Goal: Information Seeking & Learning: Learn about a topic

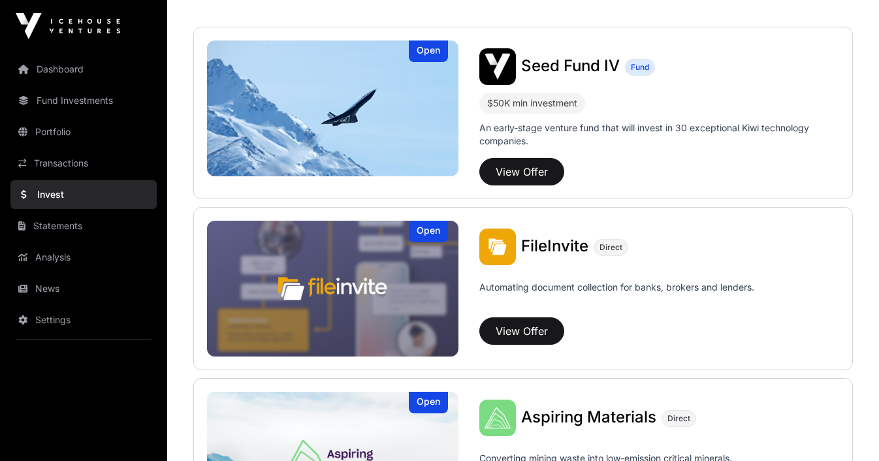
scroll to position [307, 0]
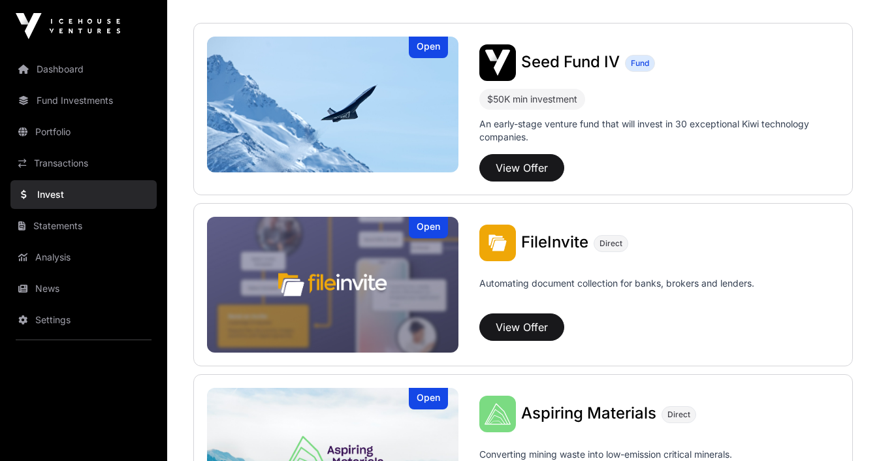
click at [531, 332] on button "View Offer" at bounding box center [522, 327] width 85 height 27
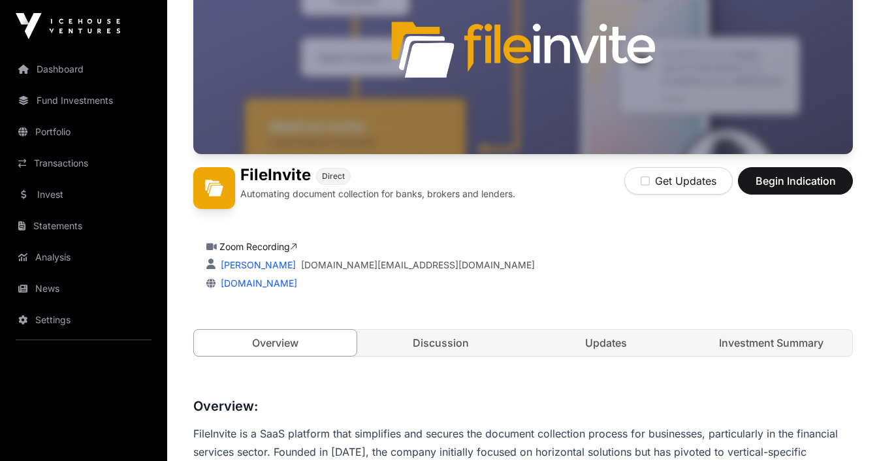
scroll to position [163, 0]
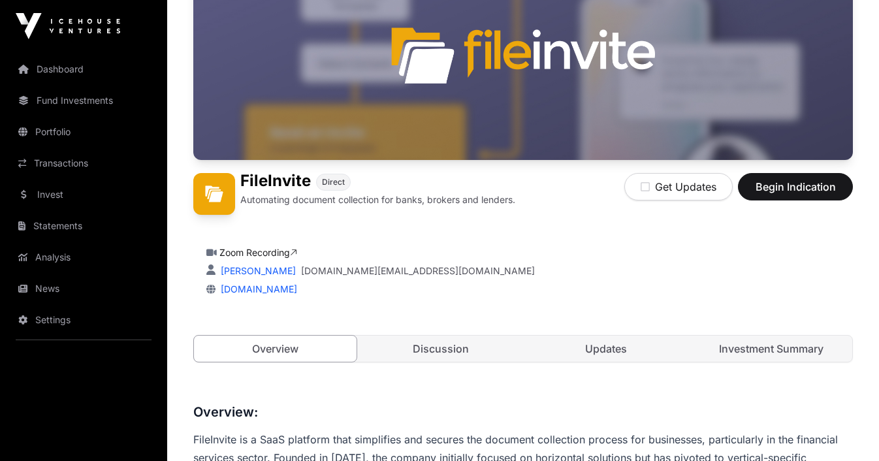
click at [446, 348] on link "Discussion" at bounding box center [440, 349] width 163 height 26
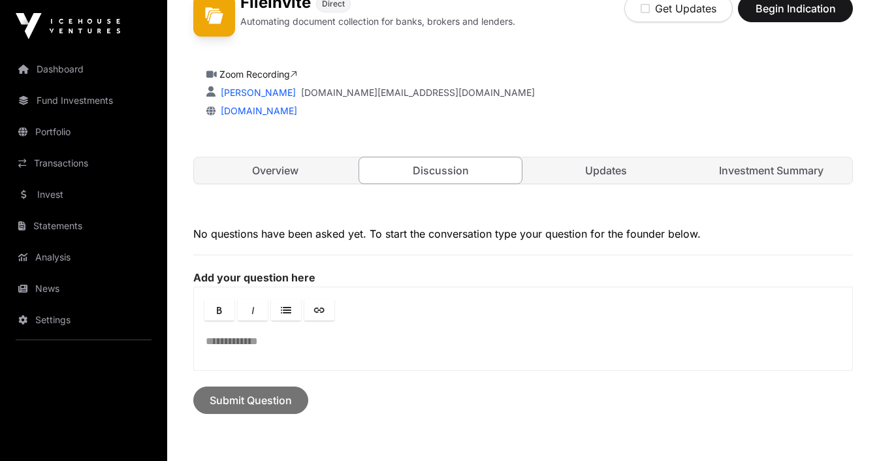
scroll to position [342, 0]
click at [620, 171] on link "Updates" at bounding box center [606, 170] width 163 height 26
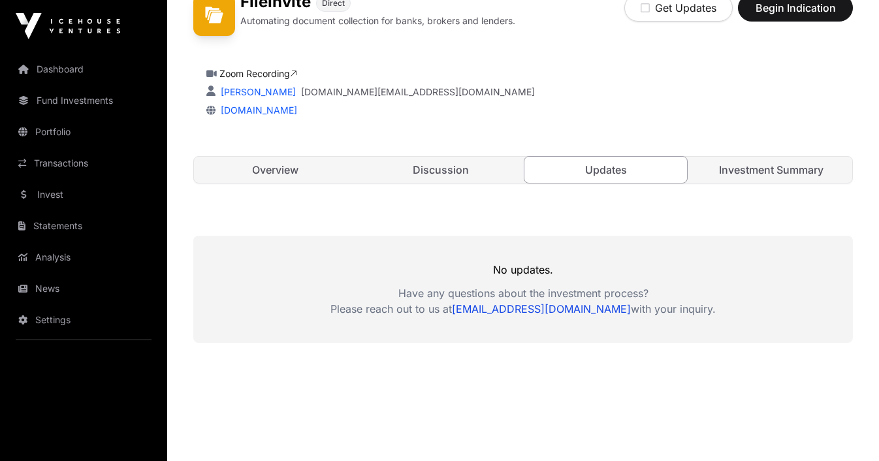
click at [754, 172] on link "Investment Summary" at bounding box center [771, 170] width 163 height 26
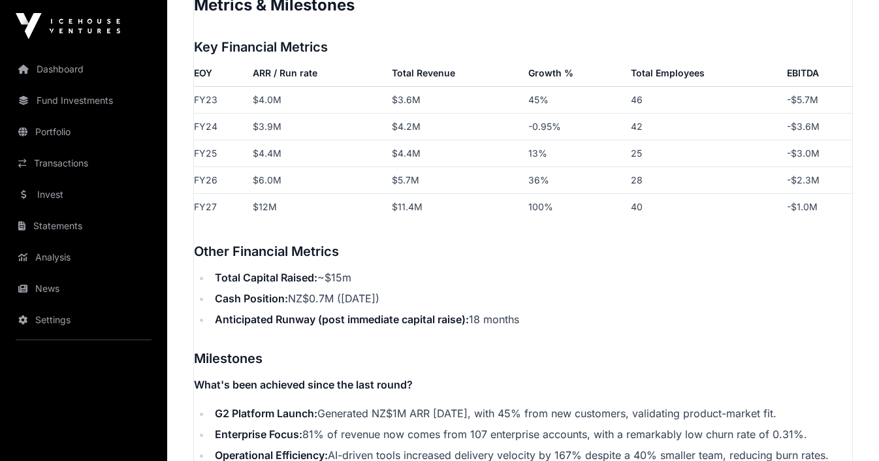
scroll to position [1716, 0]
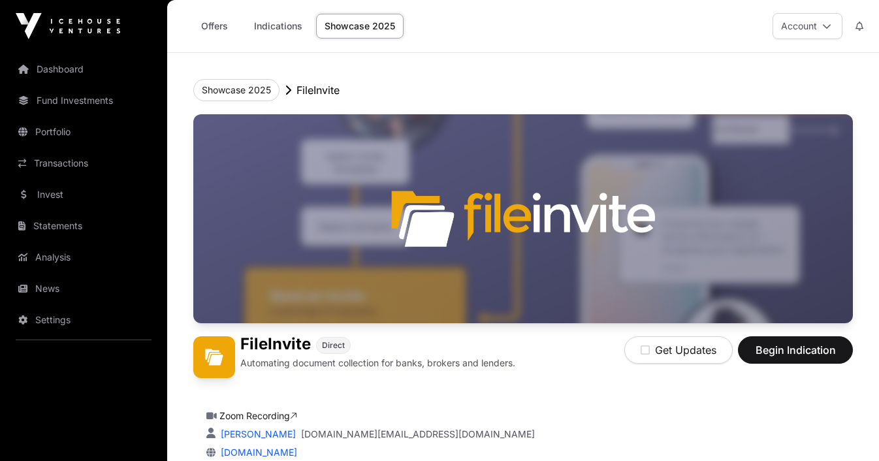
click at [216, 25] on link "Offers" at bounding box center [214, 26] width 52 height 25
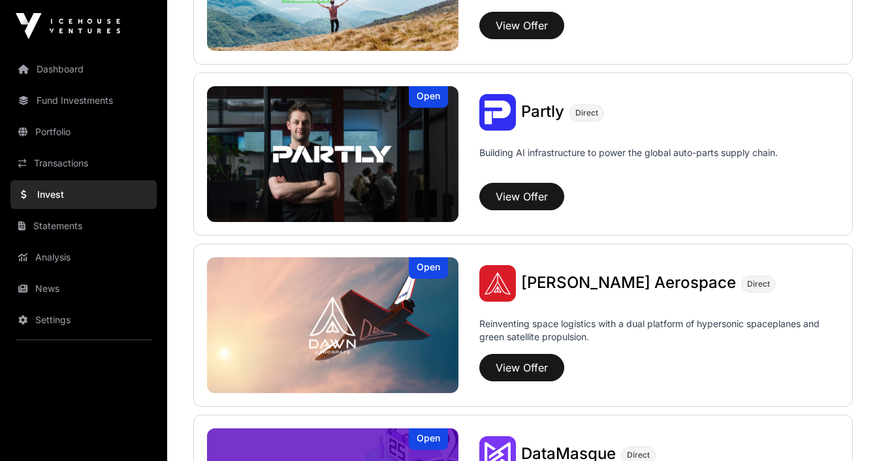
scroll to position [780, 0]
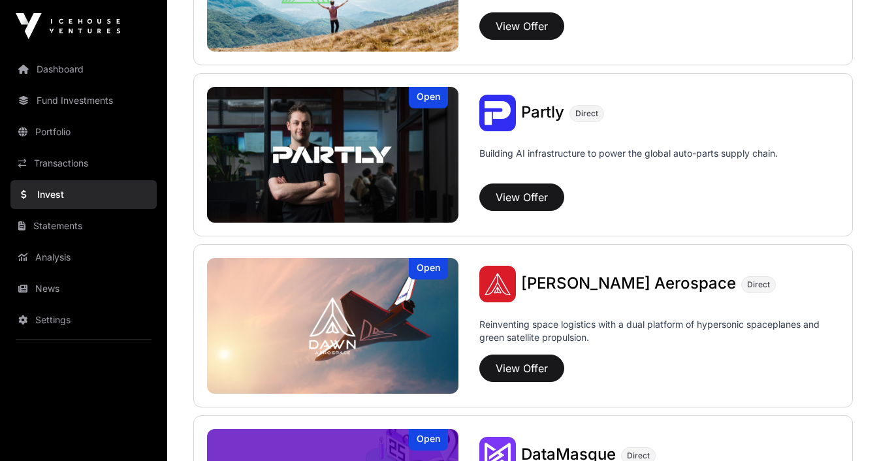
click at [347, 145] on img at bounding box center [333, 155] width 252 height 136
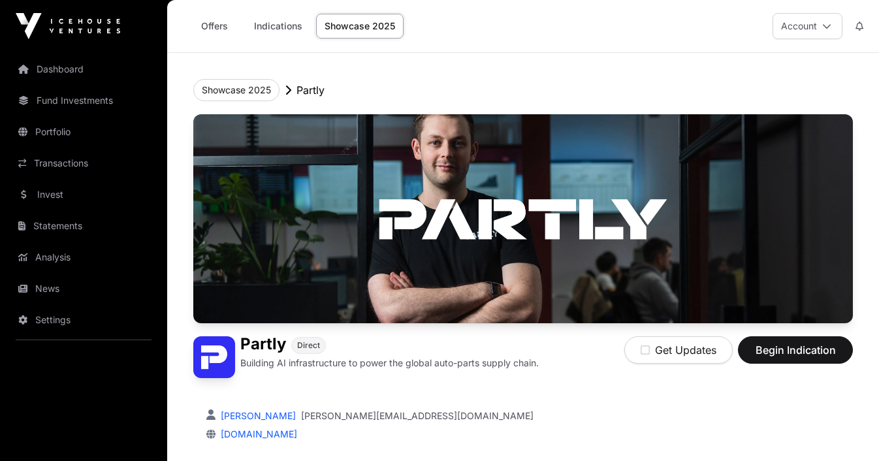
click at [218, 22] on link "Offers" at bounding box center [214, 26] width 52 height 25
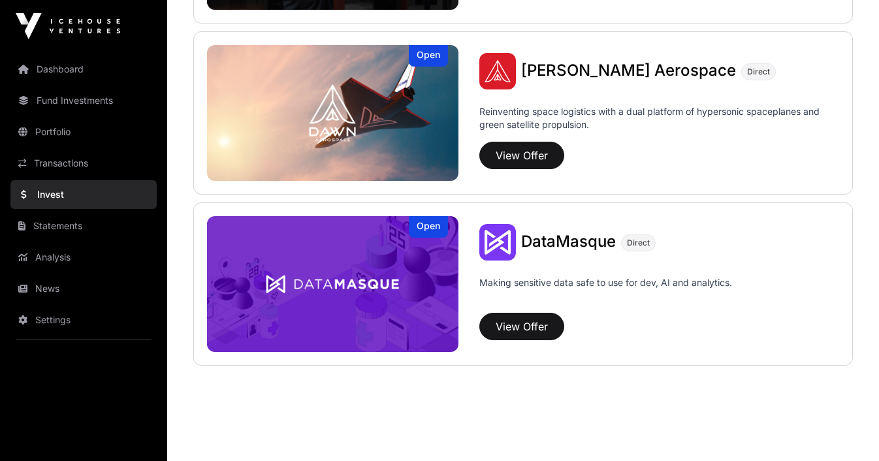
scroll to position [993, 0]
click at [369, 288] on img at bounding box center [333, 284] width 252 height 136
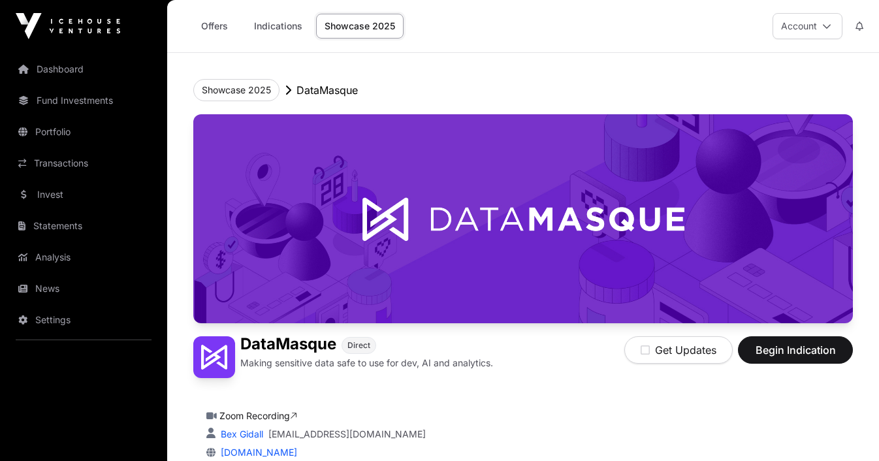
click at [222, 30] on link "Offers" at bounding box center [214, 26] width 52 height 25
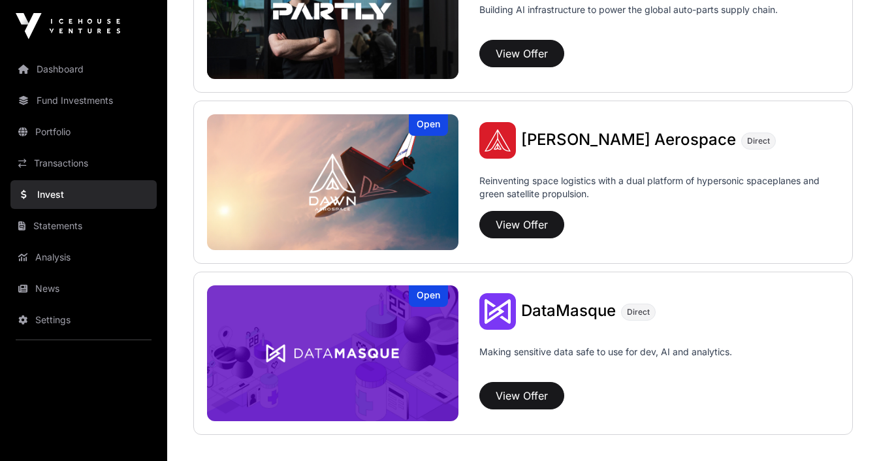
scroll to position [916, 0]
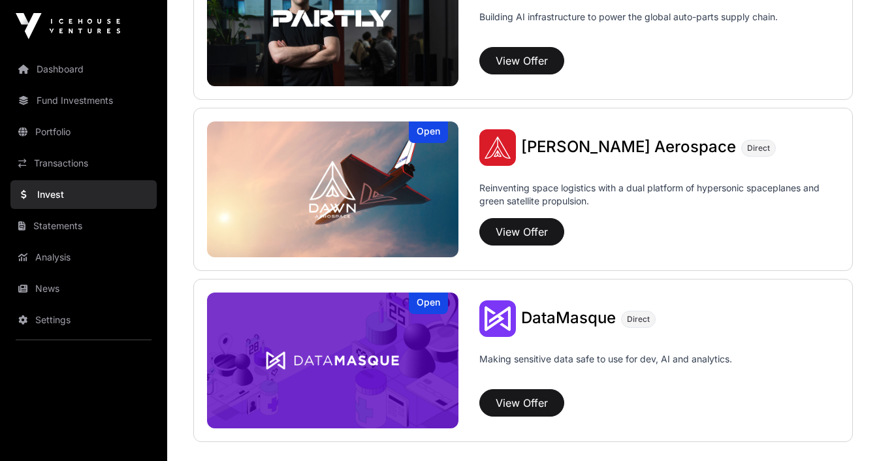
click at [388, 187] on img at bounding box center [333, 190] width 252 height 136
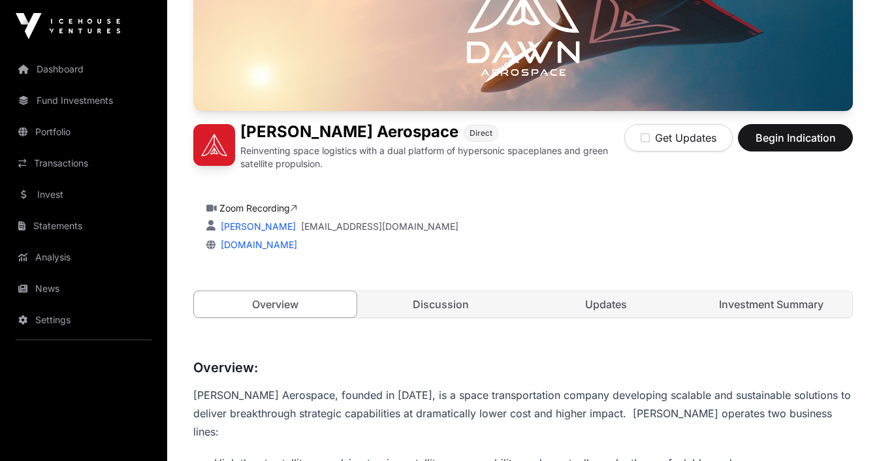
scroll to position [232, 0]
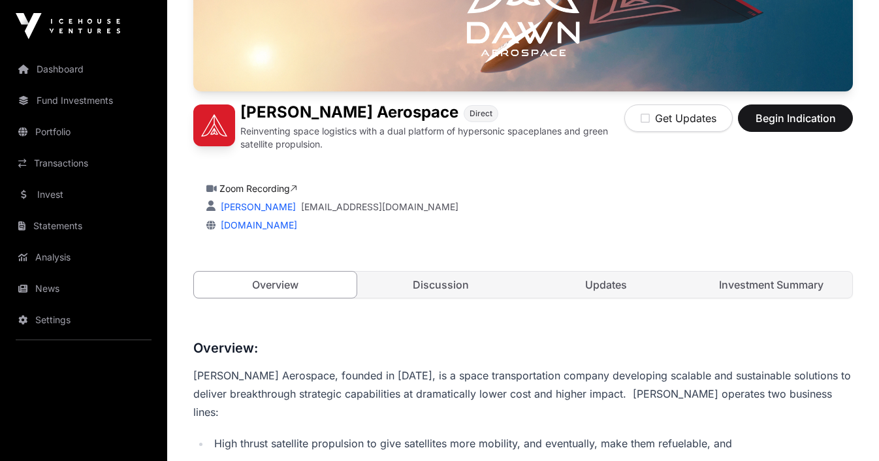
click at [432, 286] on link "Discussion" at bounding box center [440, 285] width 163 height 26
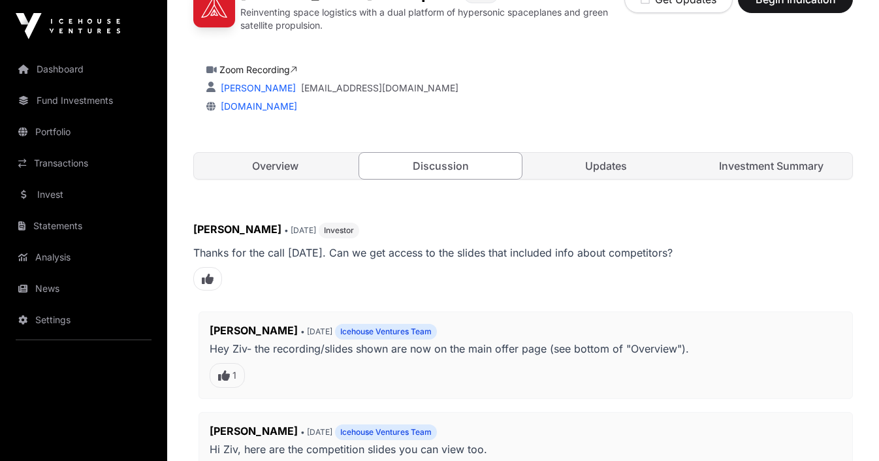
scroll to position [352, 0]
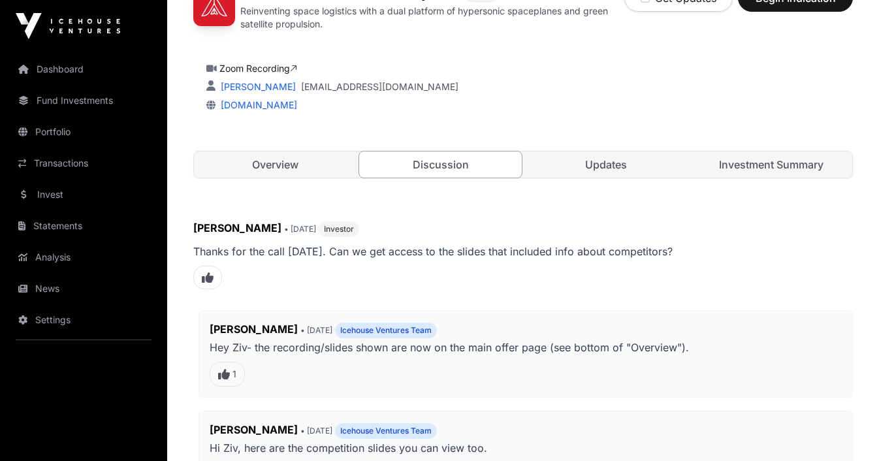
click at [607, 167] on link "Updates" at bounding box center [606, 165] width 163 height 26
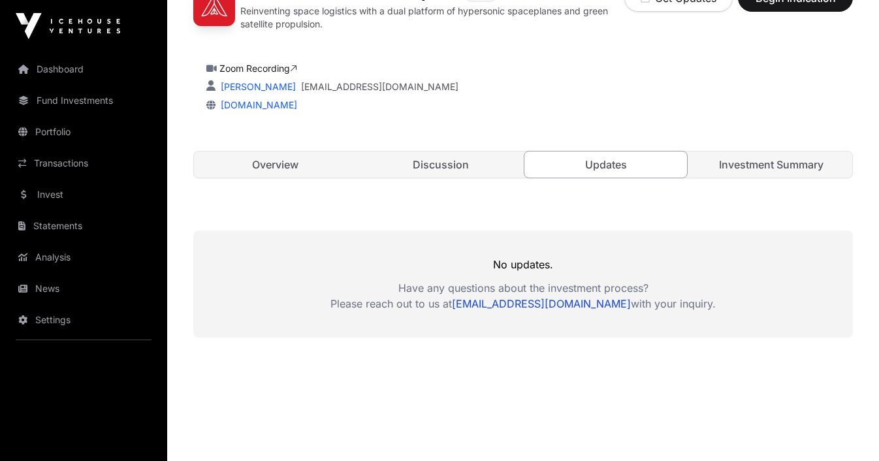
click at [763, 159] on link "Investment Summary" at bounding box center [771, 165] width 163 height 26
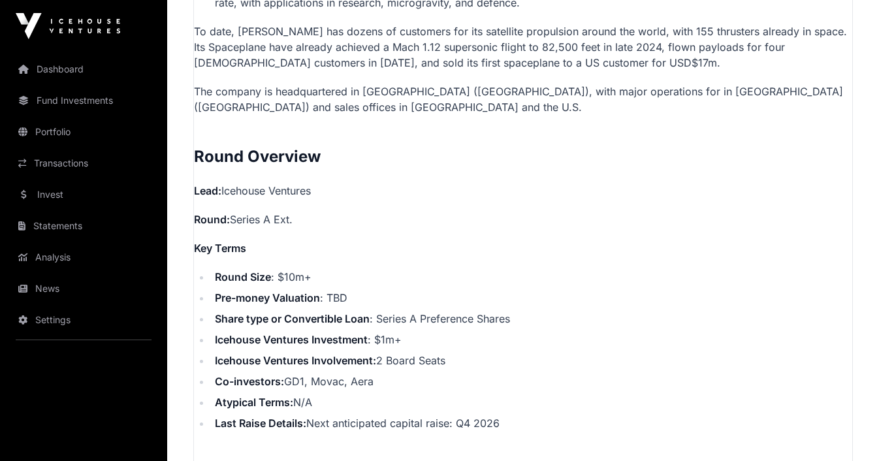
scroll to position [1028, 0]
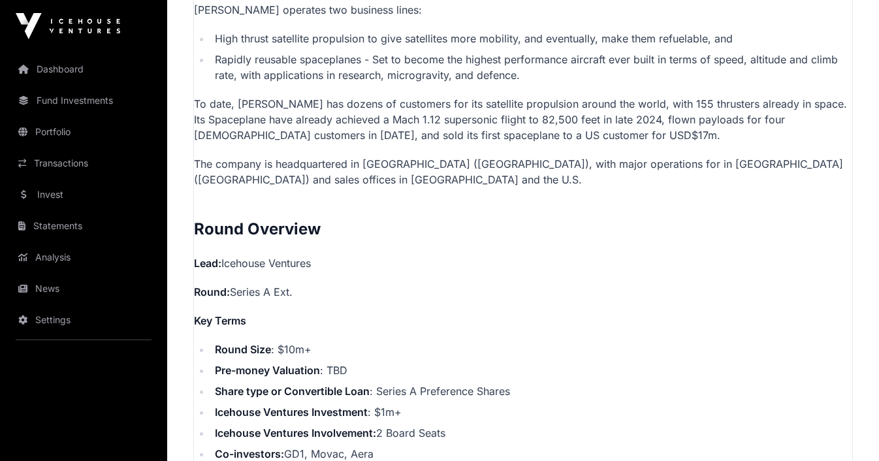
click at [96, 101] on link "Fund Investments" at bounding box center [83, 100] width 146 height 29
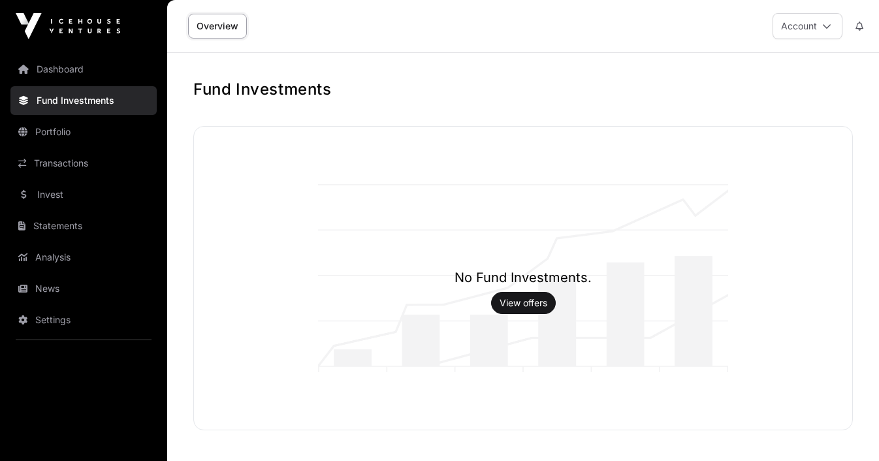
click at [546, 304] on link "View offers" at bounding box center [524, 303] width 48 height 13
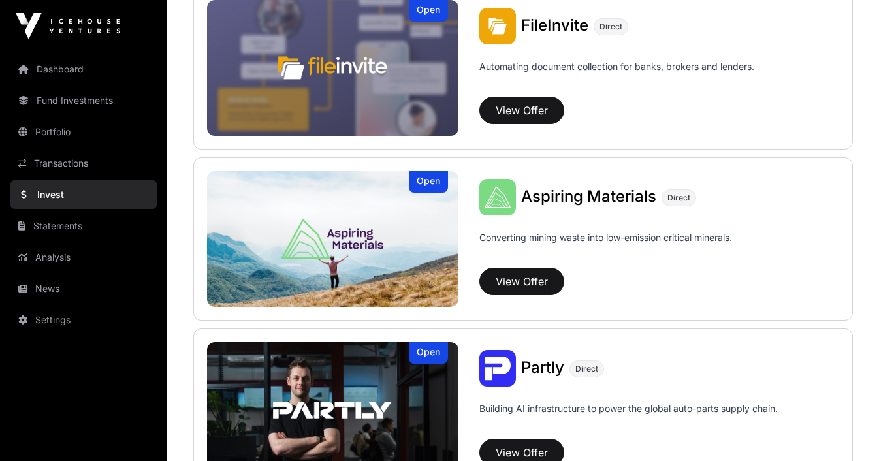
scroll to position [525, 0]
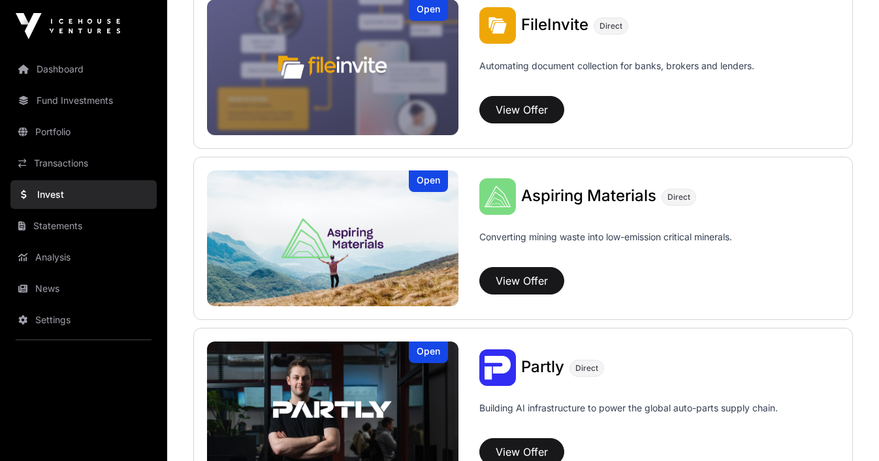
click at [525, 276] on button "View Offer" at bounding box center [522, 280] width 85 height 27
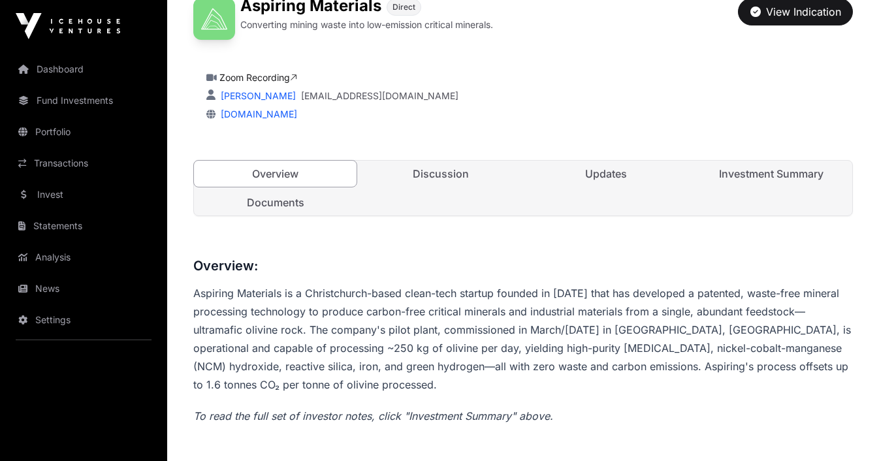
scroll to position [341, 0]
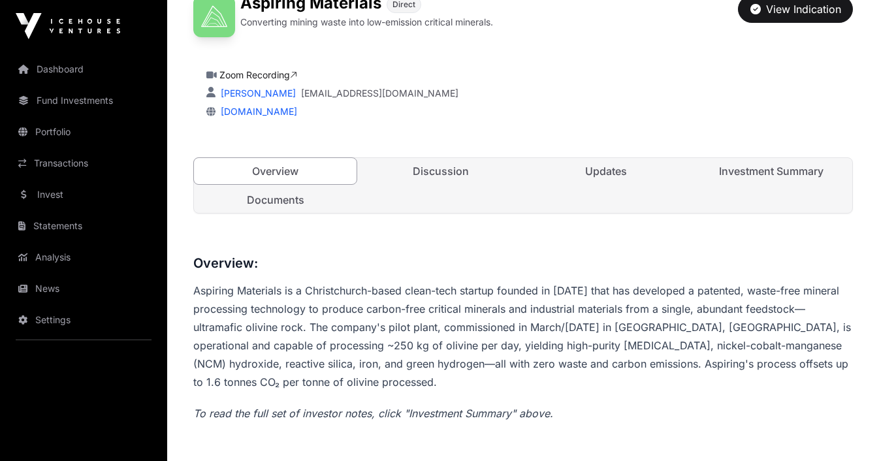
click at [768, 175] on link "Investment Summary" at bounding box center [771, 171] width 163 height 26
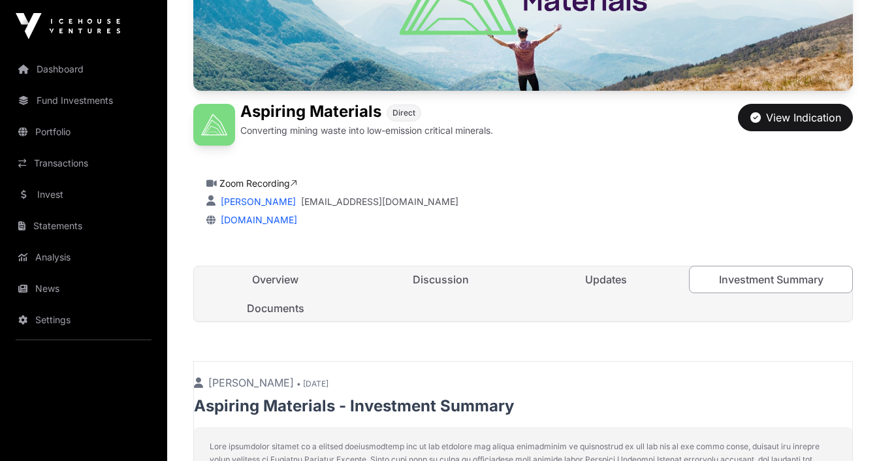
scroll to position [235, 0]
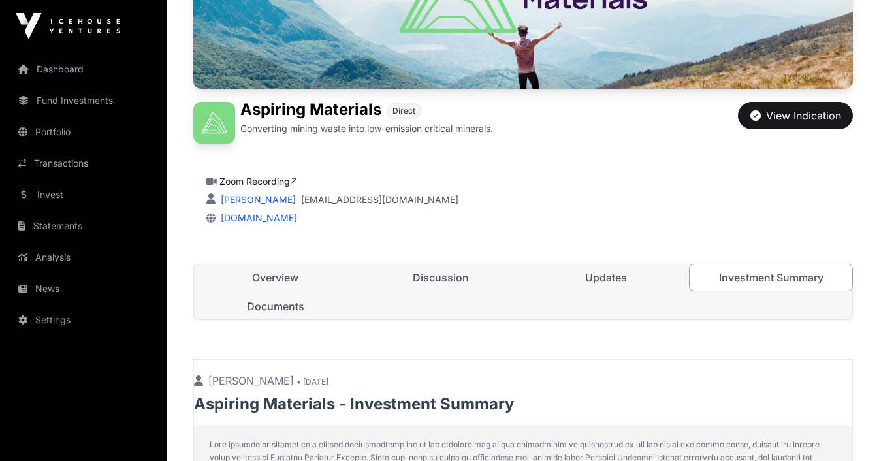
click at [293, 304] on link "Documents" at bounding box center [275, 306] width 163 height 26
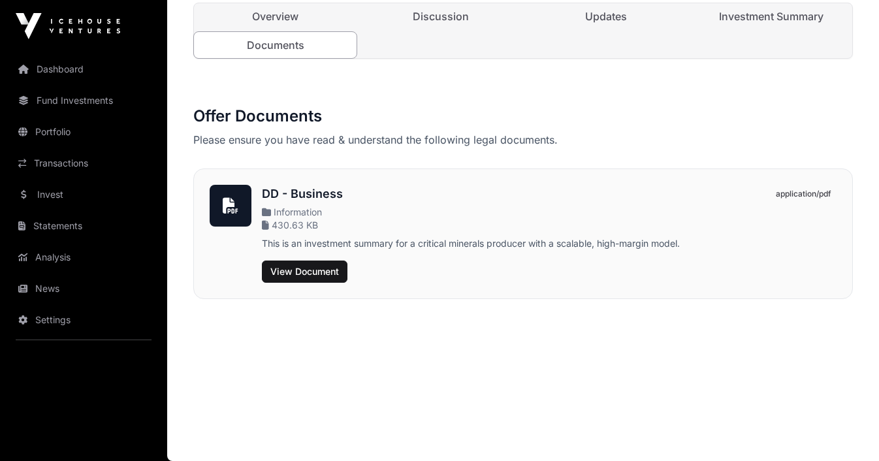
scroll to position [478, 0]
click at [316, 265] on button "View Document" at bounding box center [305, 272] width 86 height 22
